Goal: Transaction & Acquisition: Obtain resource

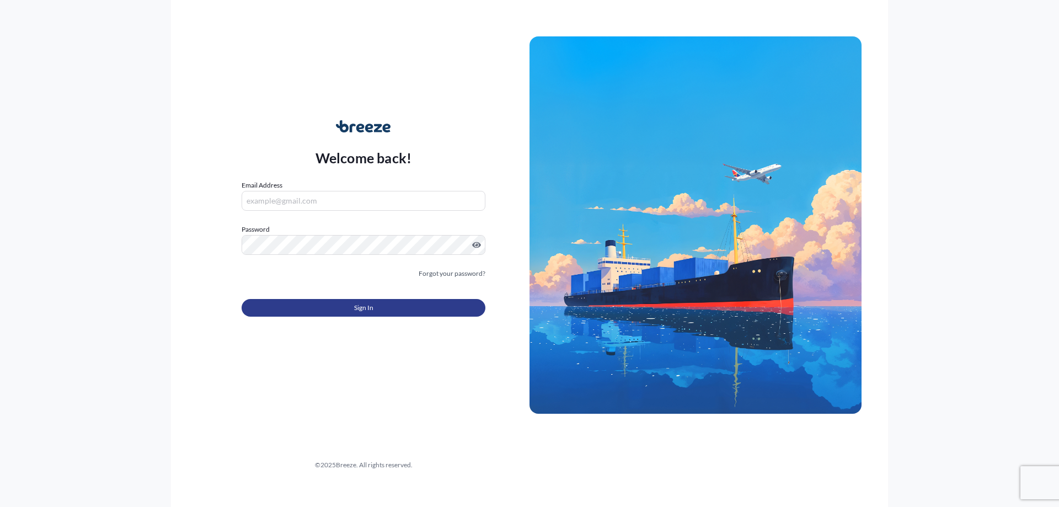
type input "[EMAIL_ADDRESS][DOMAIN_NAME]"
click at [379, 313] on button "Sign In" at bounding box center [364, 308] width 244 height 18
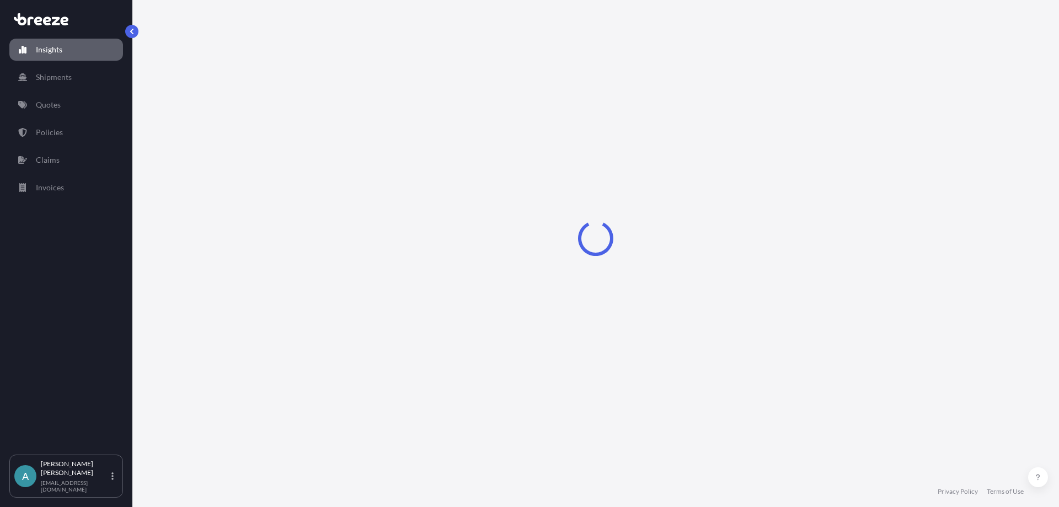
select select "2025"
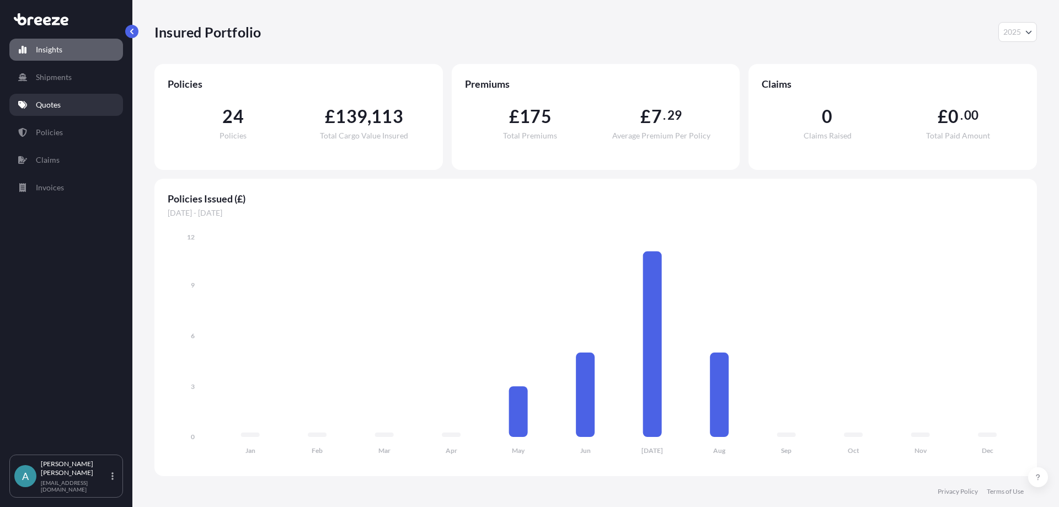
click at [55, 102] on p "Quotes" at bounding box center [48, 104] width 25 height 11
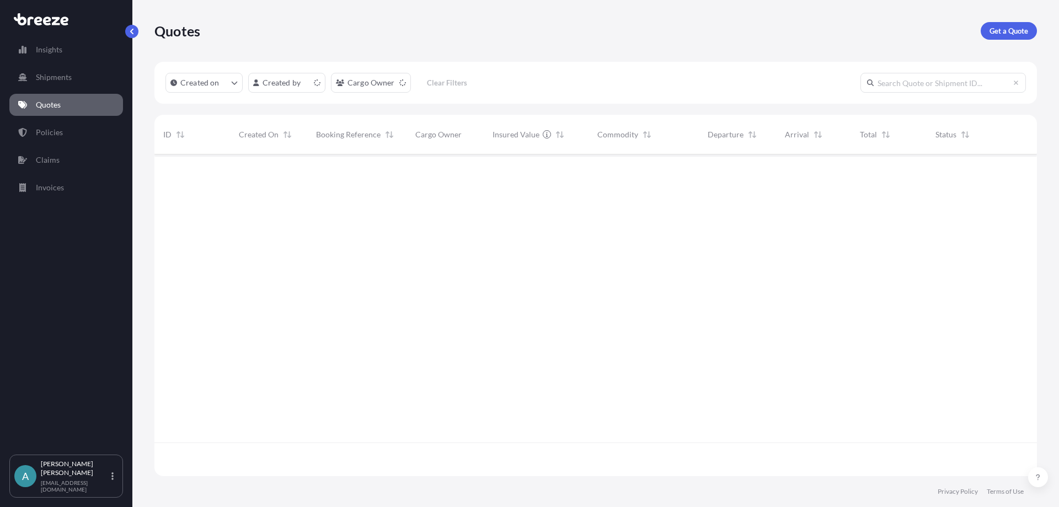
scroll to position [319, 874]
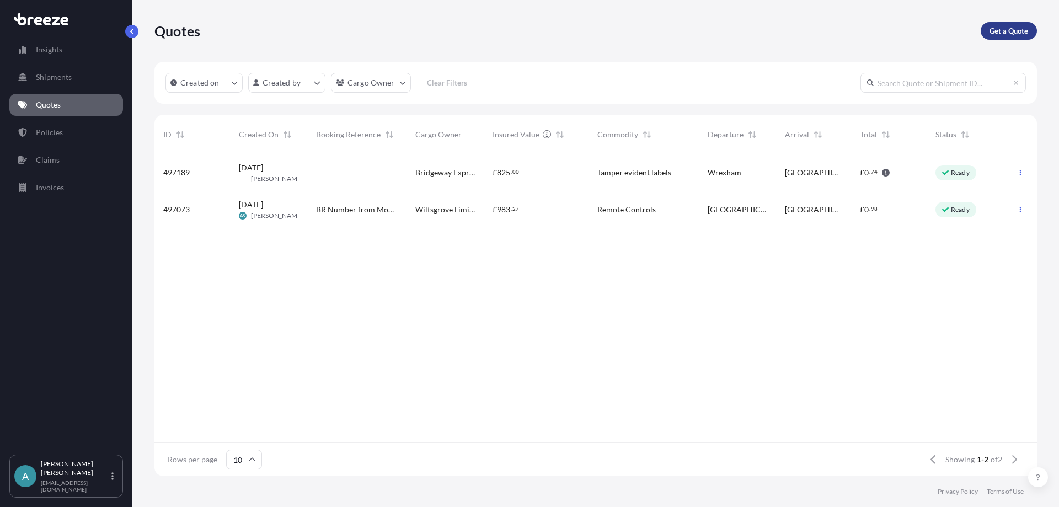
click at [1008, 31] on p "Get a Quote" at bounding box center [1008, 30] width 39 height 11
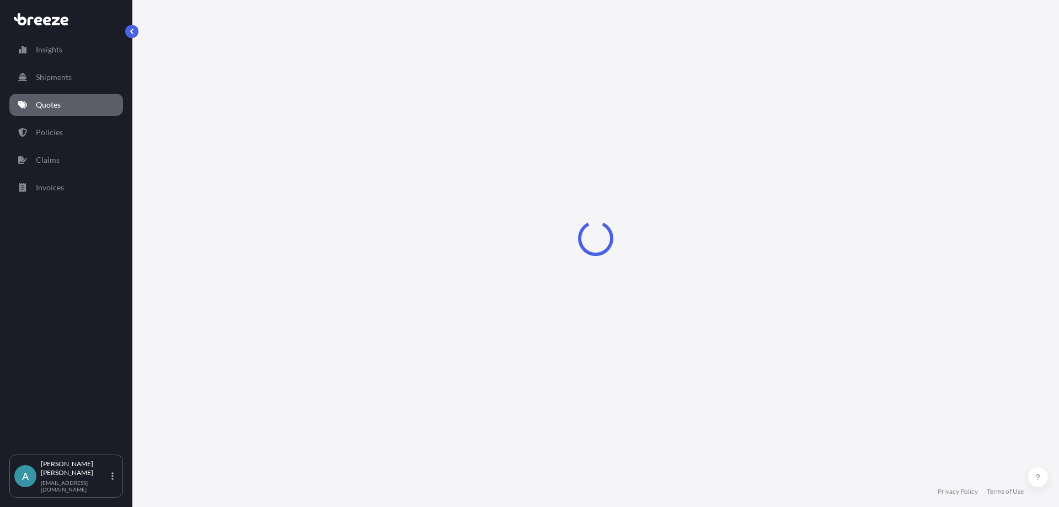
select select "Sea"
select select "1"
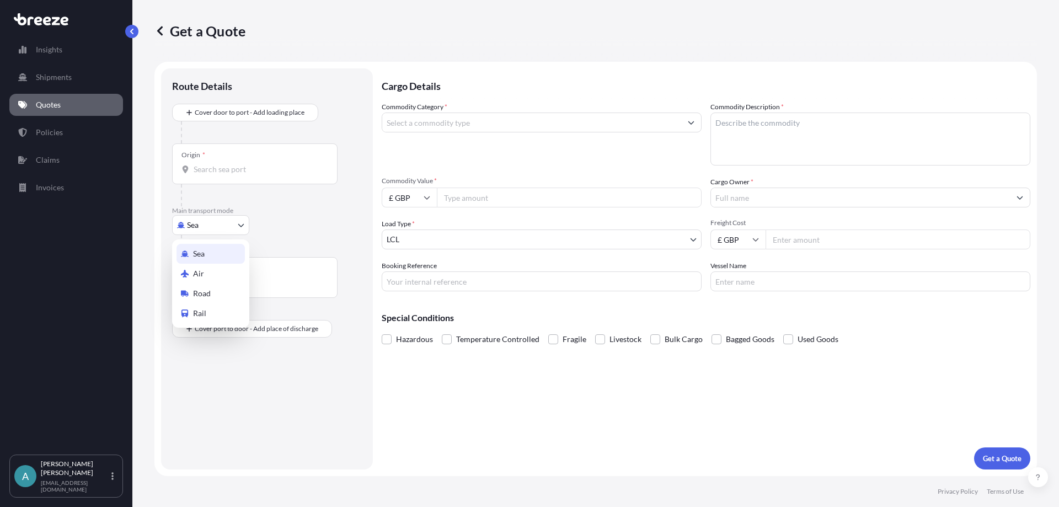
click at [212, 226] on body "Insights Shipments Quotes Policies Claims Invoices A [PERSON_NAME] [EMAIL_ADDRE…" at bounding box center [529, 253] width 1059 height 507
click at [207, 288] on span "Road" at bounding box center [202, 293] width 18 height 11
select select "Road"
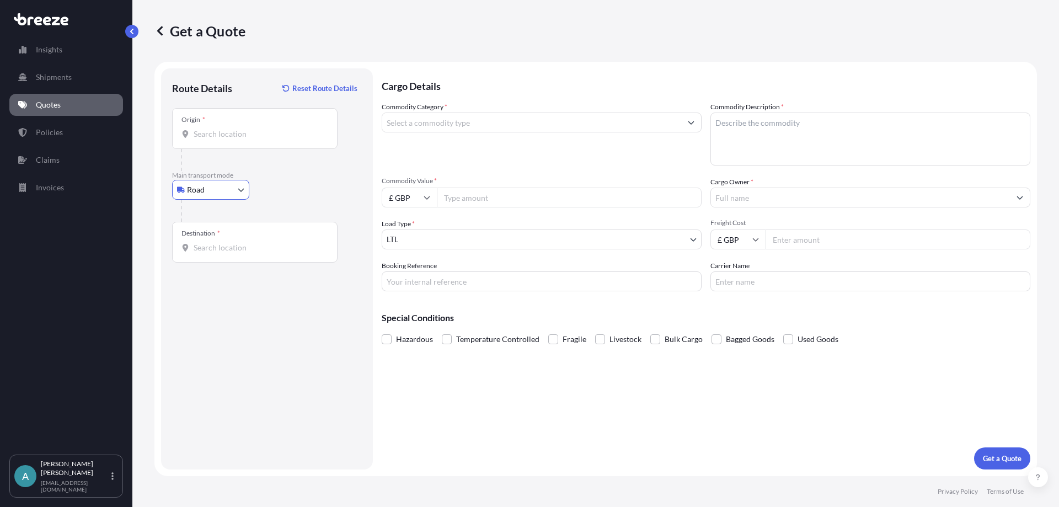
click at [231, 135] on input "Origin *" at bounding box center [259, 134] width 130 height 11
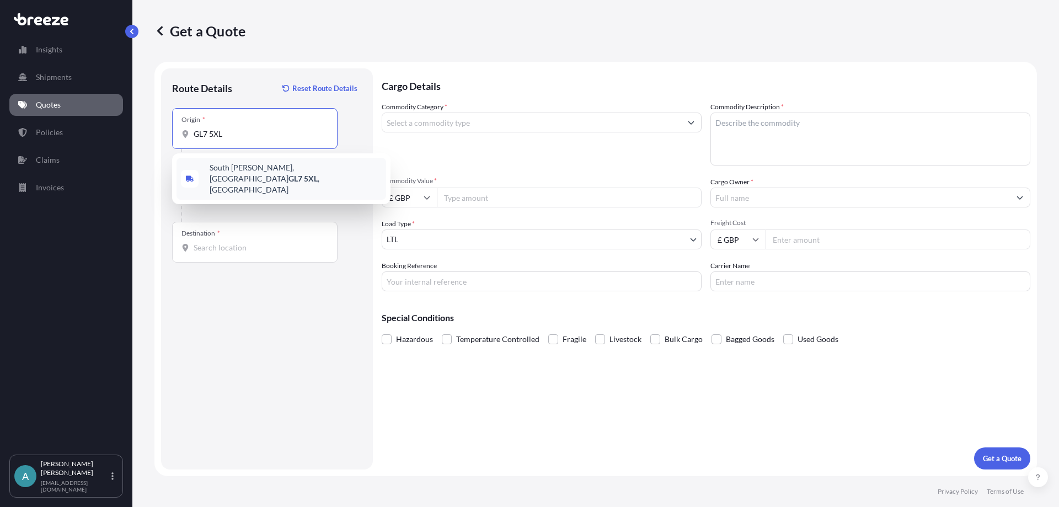
click at [245, 169] on span "[STREET_ADDRESS][PERSON_NAME]" at bounding box center [296, 178] width 172 height 33
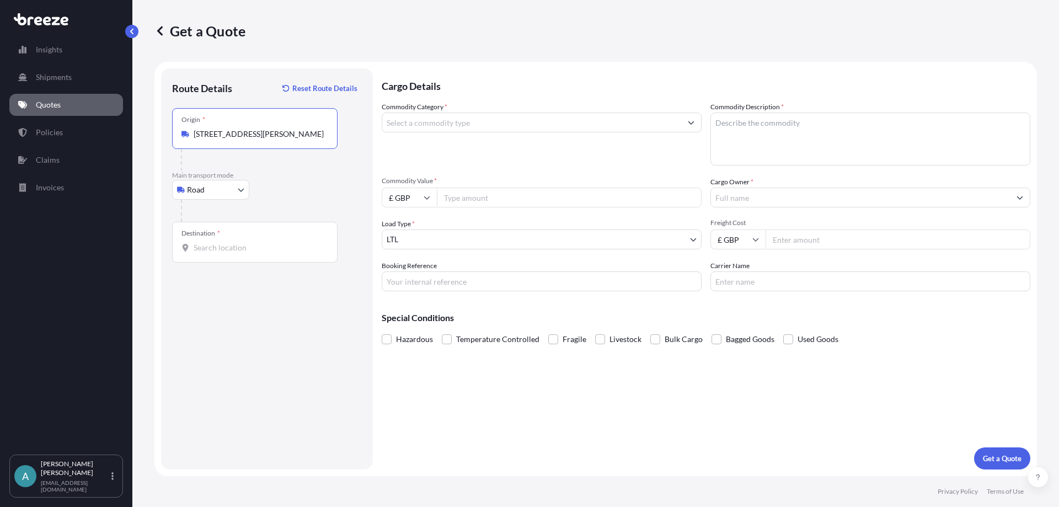
type input "[STREET_ADDRESS][PERSON_NAME]"
click at [246, 256] on div "Destination *" at bounding box center [254, 242] width 165 height 41
click at [246, 253] on input "Destination *" at bounding box center [259, 247] width 130 height 11
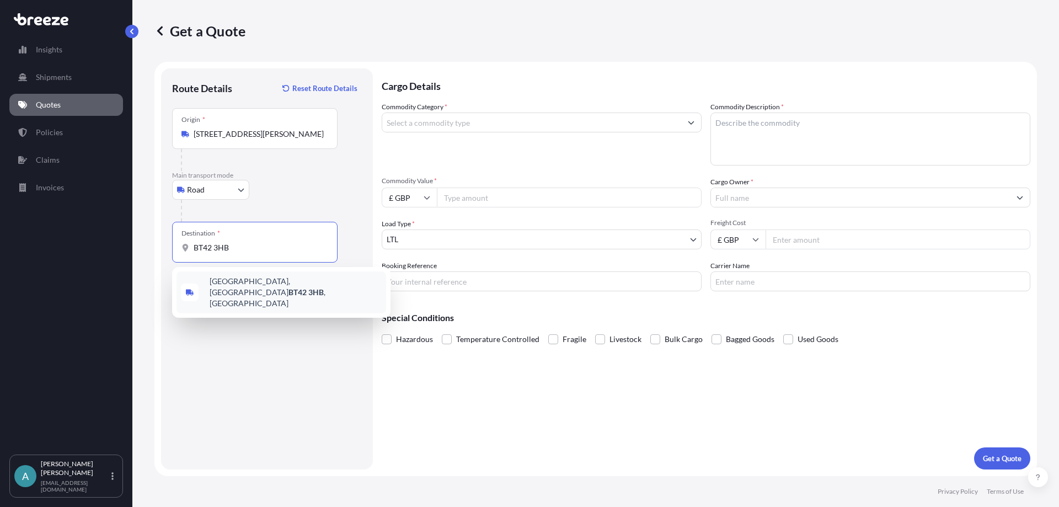
click at [287, 286] on span "[STREET_ADDRESS]" at bounding box center [296, 292] width 172 height 33
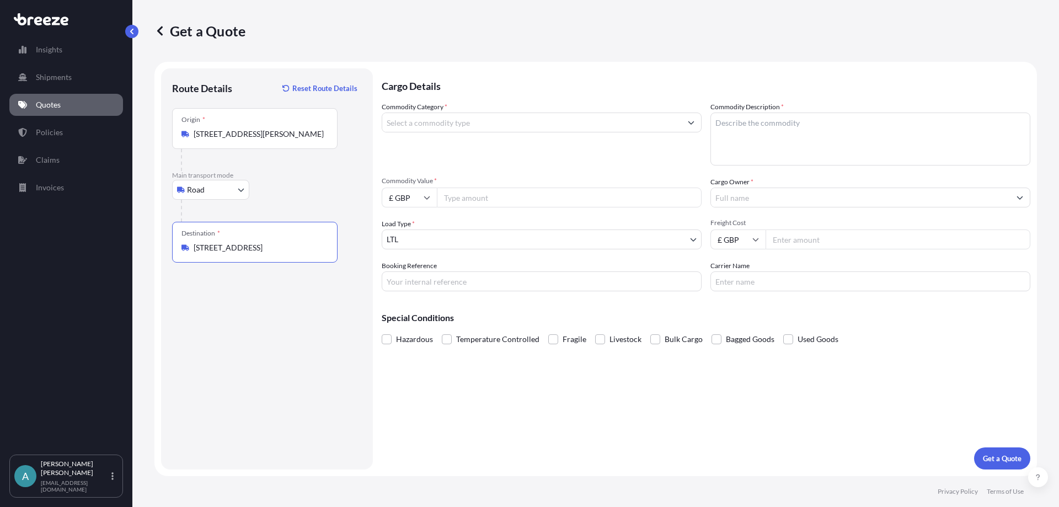
type input "[STREET_ADDRESS]"
click at [502, 122] on input "Commodity Category *" at bounding box center [531, 123] width 299 height 20
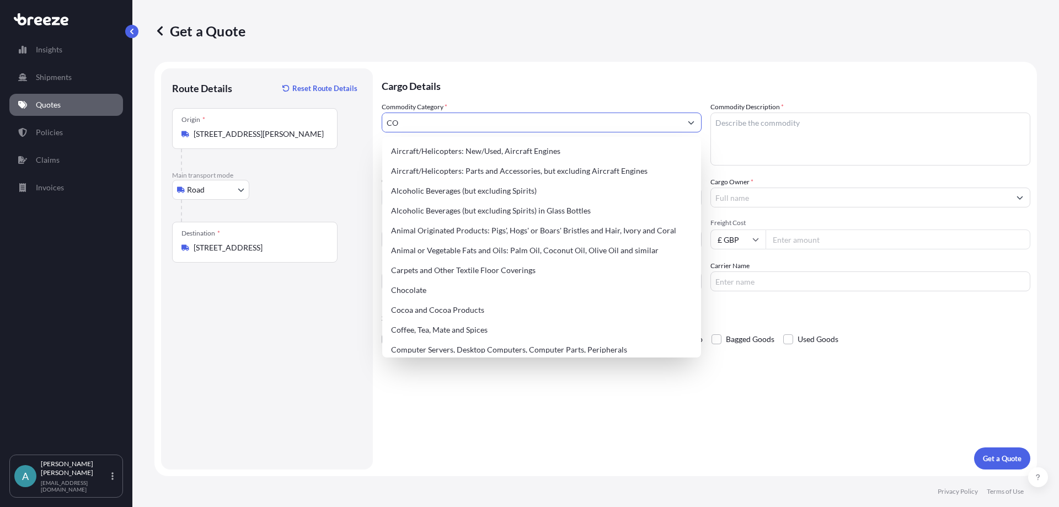
type input "C"
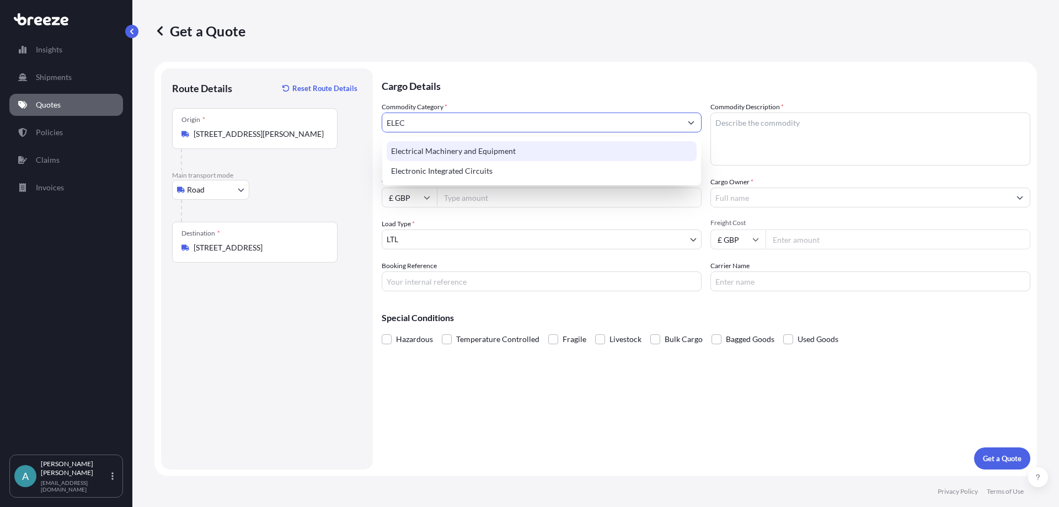
click at [436, 148] on div "Electrical Machinery and Equipment" at bounding box center [542, 151] width 310 height 20
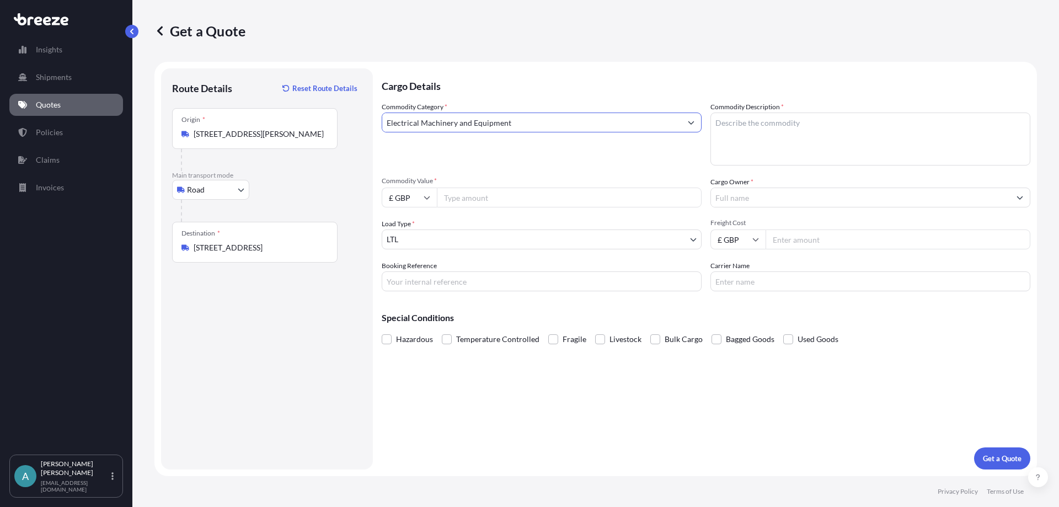
type input "Electrical Machinery and Equipment"
click at [812, 137] on textarea "Commodity Description *" at bounding box center [870, 139] width 320 height 53
type textarea "Control Panel"
click at [521, 201] on input "Commodity Value *" at bounding box center [569, 198] width 265 height 20
type input "72480"
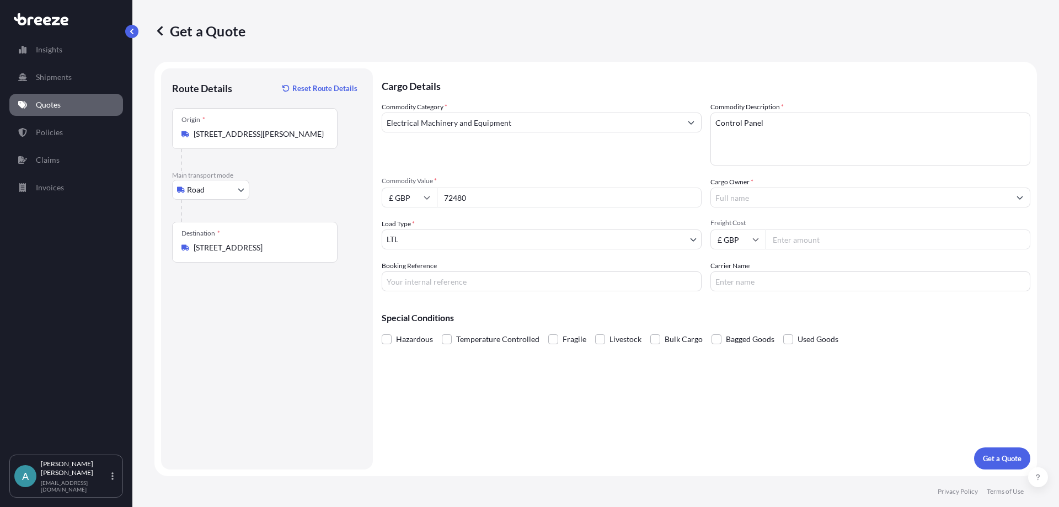
click at [721, 192] on input "Cargo Owner *" at bounding box center [860, 198] width 299 height 20
type input "c"
type input "g"
type input "choice"
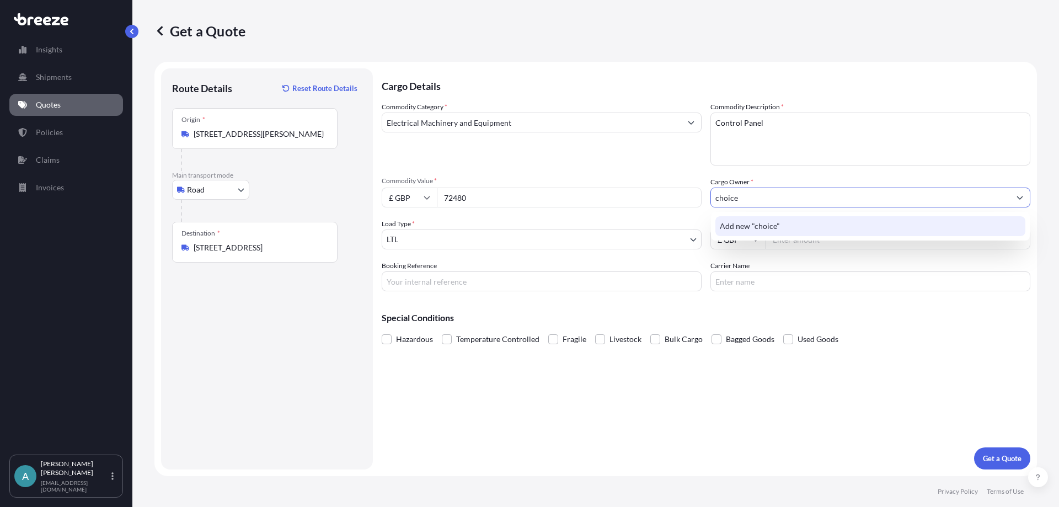
click at [759, 227] on span "Add new "choice"" at bounding box center [750, 226] width 60 height 11
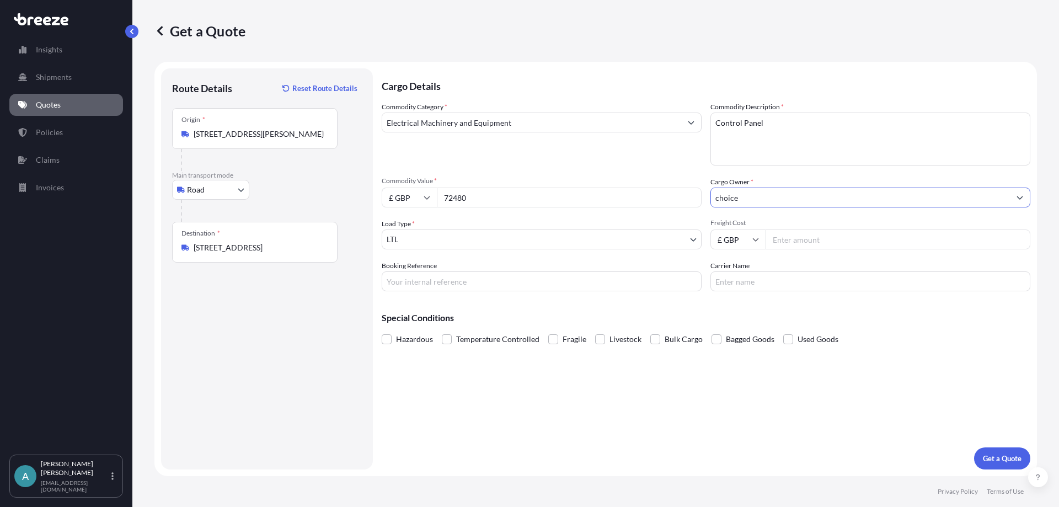
click at [842, 203] on input "choice" at bounding box center [860, 198] width 299 height 20
drag, startPoint x: 768, startPoint y: 199, endPoint x: 673, endPoint y: 188, distance: 96.1
click at [673, 188] on div "Commodity Category * Electrical Machinery and Equipment Commodity Description *…" at bounding box center [706, 196] width 649 height 190
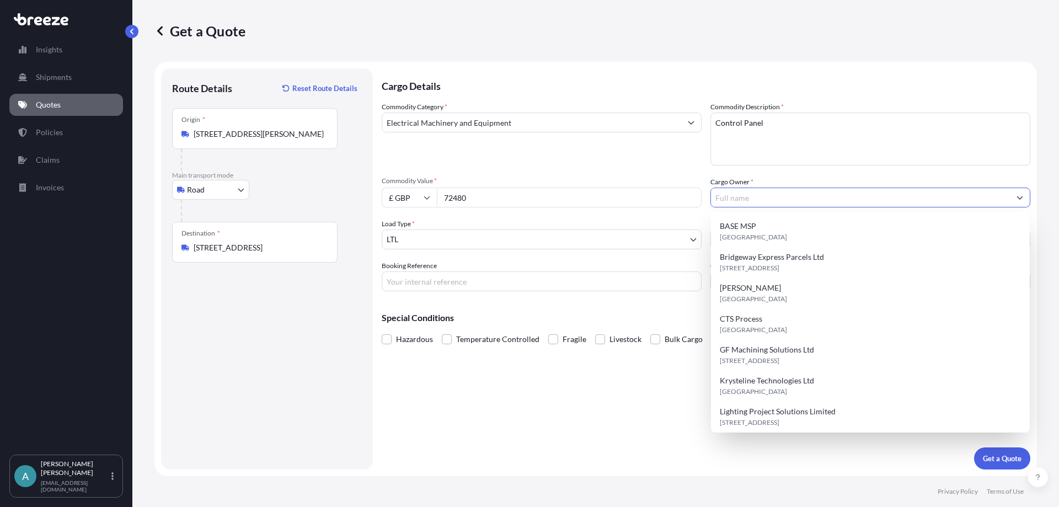
click at [1023, 198] on icon "Show suggestions" at bounding box center [1019, 197] width 7 height 7
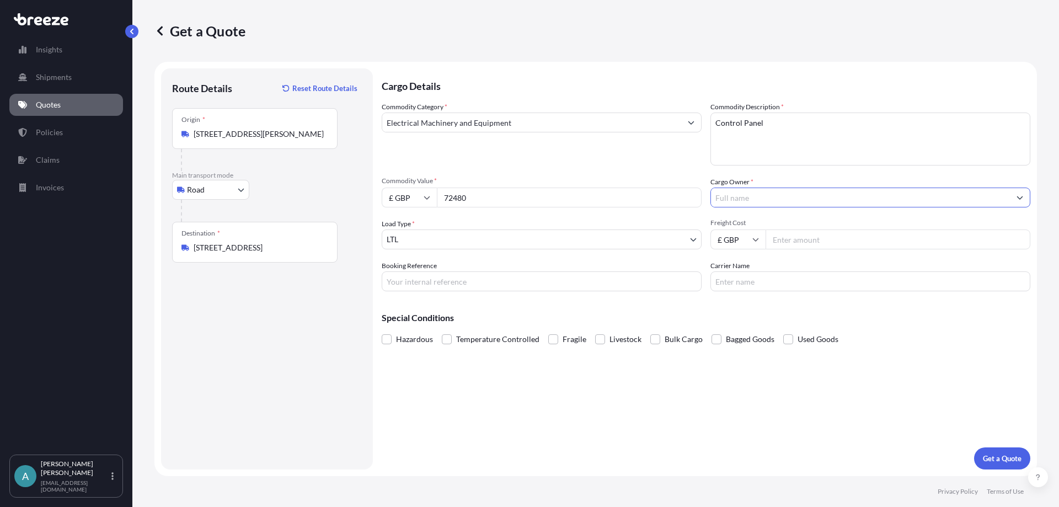
click at [1023, 198] on icon "Show suggestions" at bounding box center [1019, 197] width 7 height 7
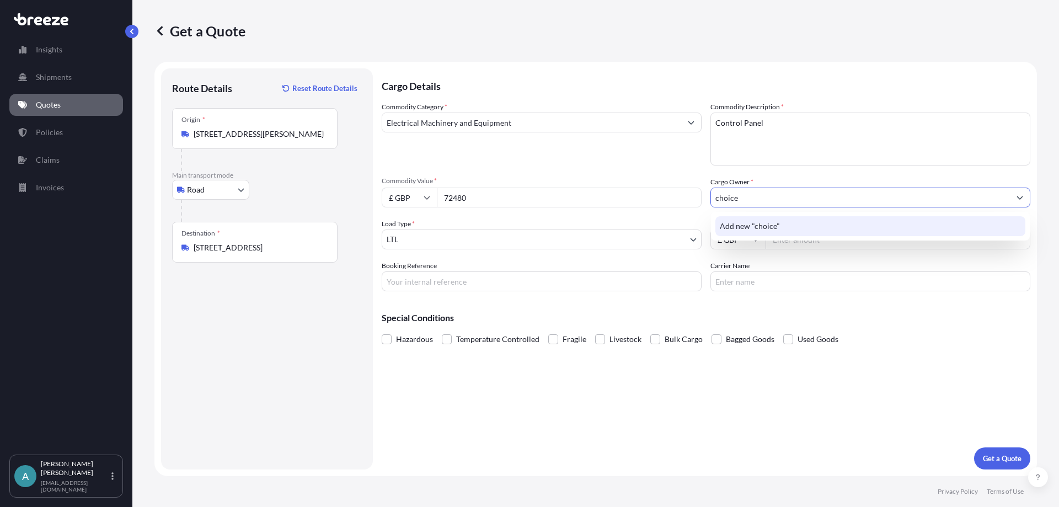
click at [746, 228] on span "Add new "choice"" at bounding box center [750, 226] width 60 height 11
click at [747, 228] on span "Add new "choice Controls"" at bounding box center [766, 226] width 93 height 11
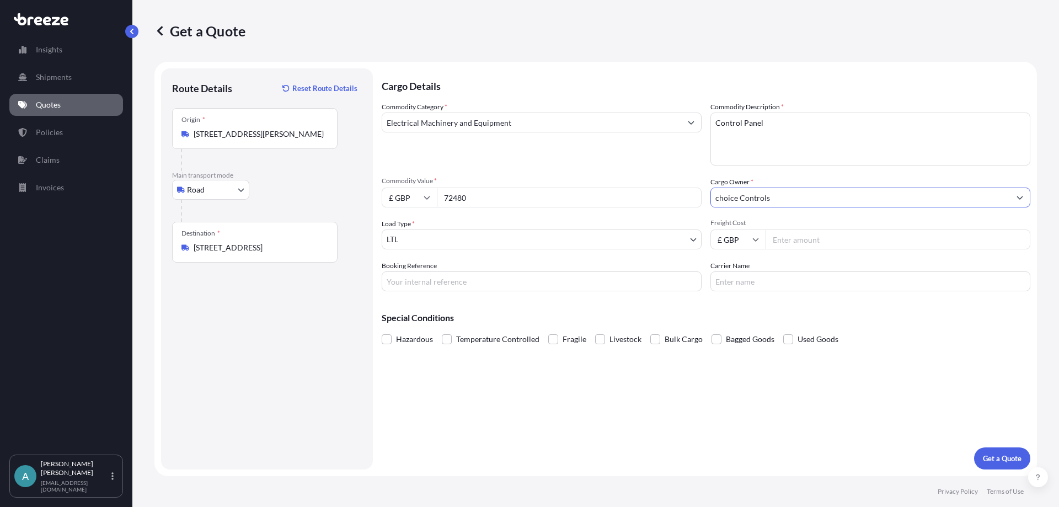
click at [576, 245] on body "1 option available. 0 options available. 1 option available. 0 options availabl…" at bounding box center [529, 253] width 1059 height 507
click at [718, 199] on input "choice Controls" at bounding box center [860, 198] width 299 height 20
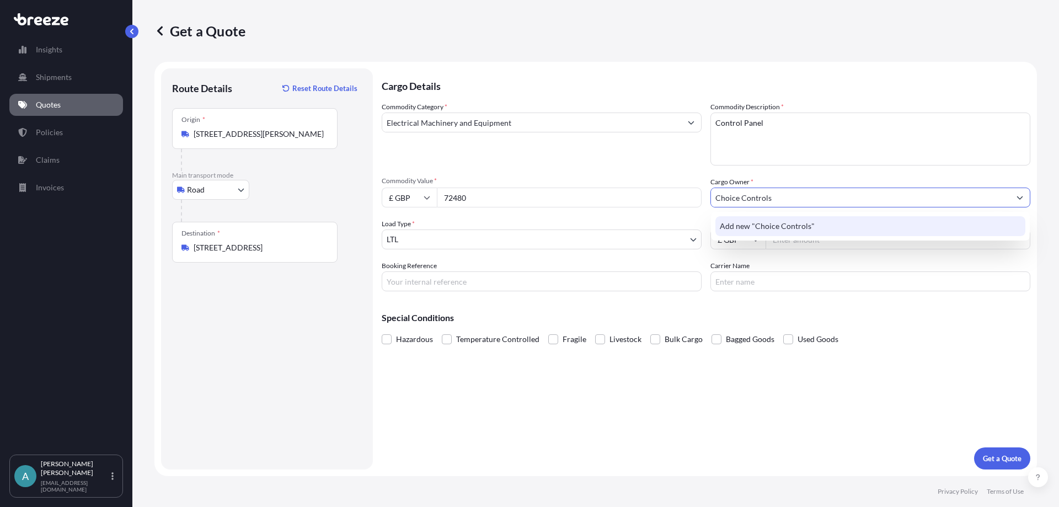
click at [795, 199] on input "Choice Controls" at bounding box center [860, 198] width 299 height 20
type input "Choice Controls Ltd"
click at [544, 264] on div "Booking Reference" at bounding box center [542, 275] width 320 height 31
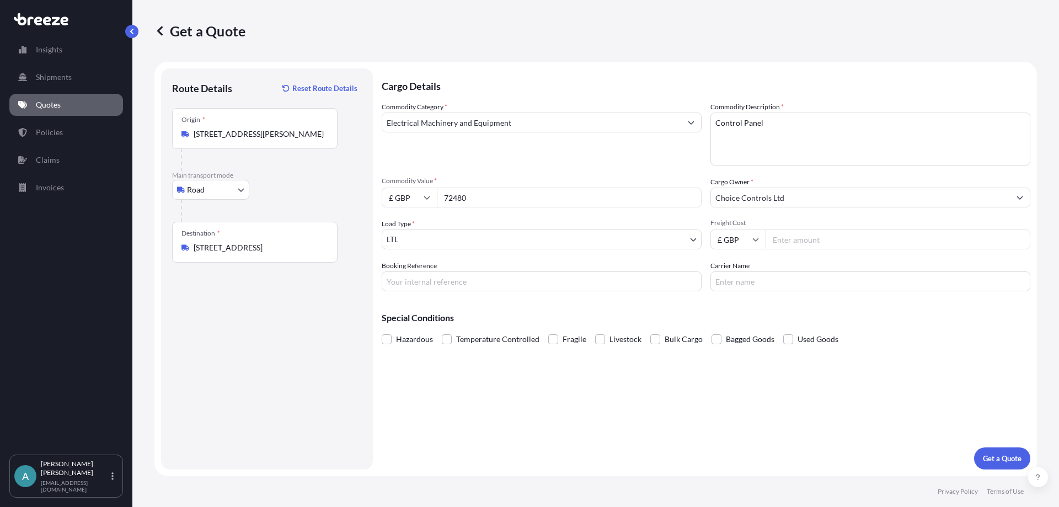
click at [443, 283] on input "Booking Reference" at bounding box center [542, 281] width 320 height 20
paste input "BRI250000529"
type input "BRI250000529"
click at [766, 282] on input "Carrier Name" at bounding box center [870, 281] width 320 height 20
type input "DSV/[PERSON_NAME]"
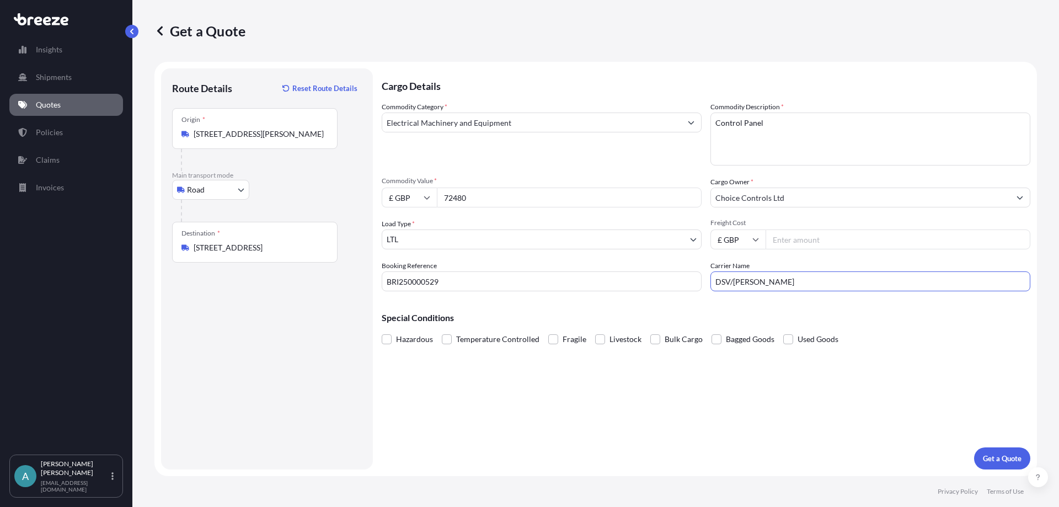
click at [774, 238] on input "Freight Cost" at bounding box center [898, 239] width 265 height 20
click at [795, 241] on input "Freight Cost" at bounding box center [898, 239] width 265 height 20
type input "787.84"
click at [984, 466] on button "Get a Quote" at bounding box center [1002, 458] width 56 height 22
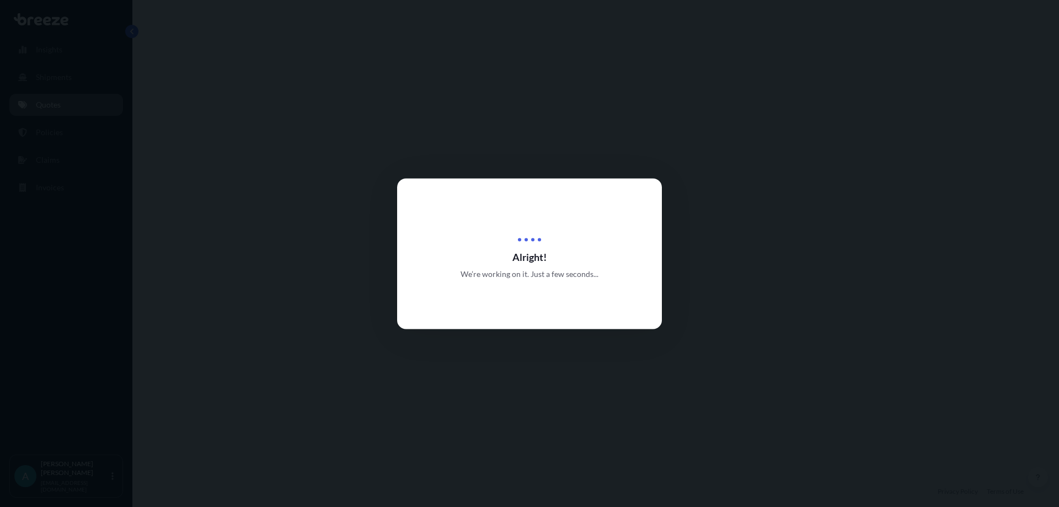
select select "Road"
select select "1"
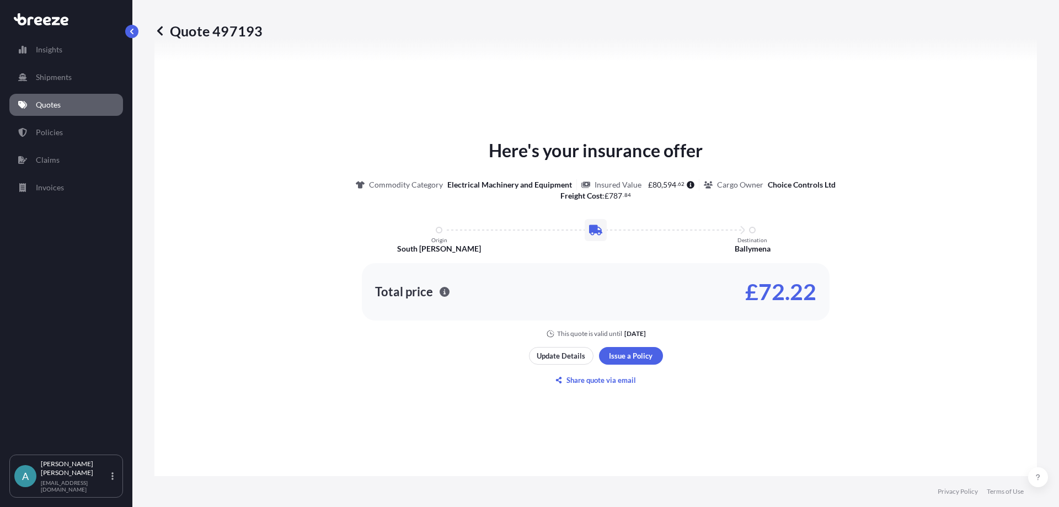
scroll to position [442, 0]
